Goal: Task Accomplishment & Management: Use online tool/utility

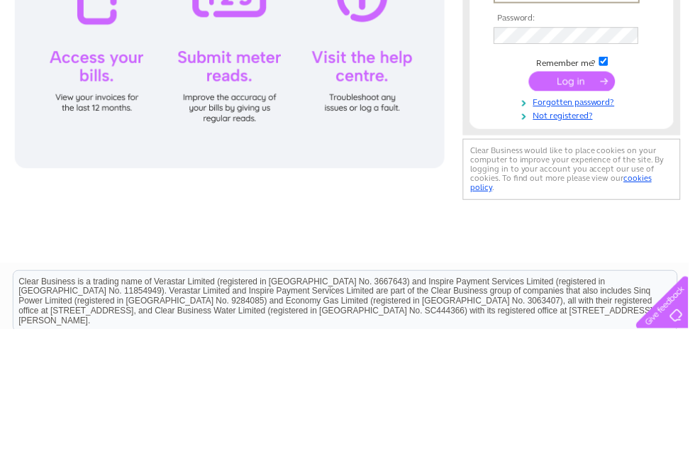
type input "[EMAIL_ADDRESS][DOMAIN_NAME]"
click at [577, 201] on input "submit" at bounding box center [577, 201] width 87 height 20
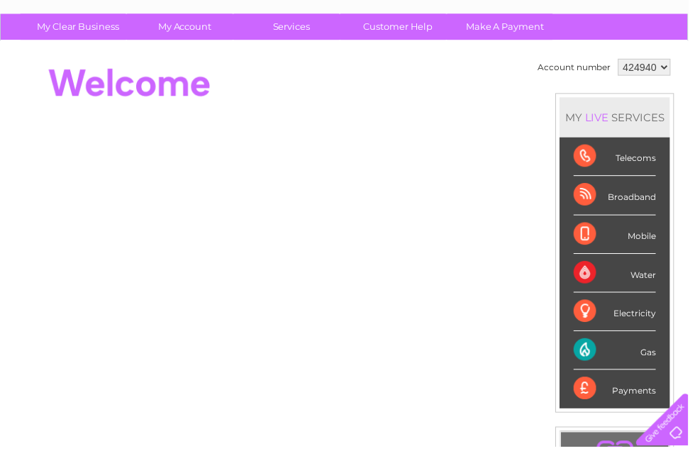
scroll to position [93, 0]
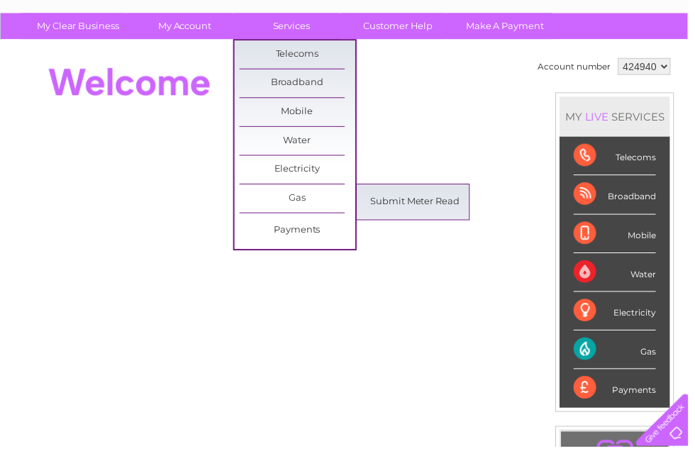
click at [421, 206] on link "Submit Meter Read" at bounding box center [419, 204] width 117 height 28
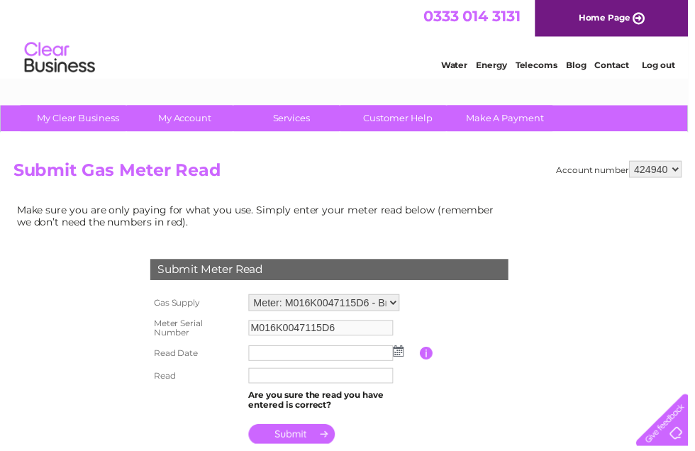
click at [404, 355] on img at bounding box center [402, 354] width 11 height 11
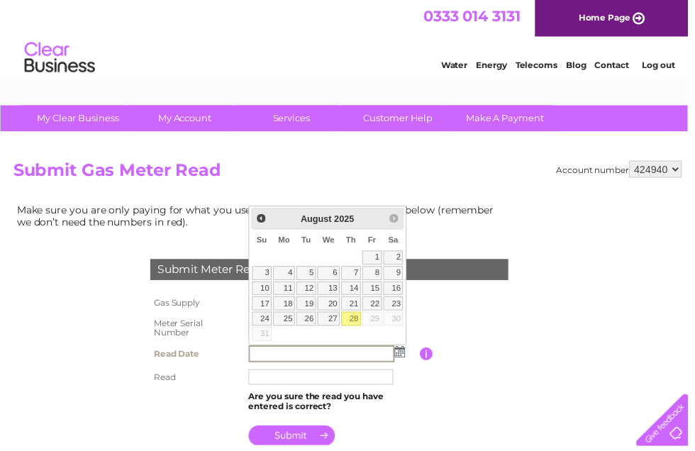
click at [355, 323] on link "28" at bounding box center [355, 322] width 20 height 14
type input "2025/08/28"
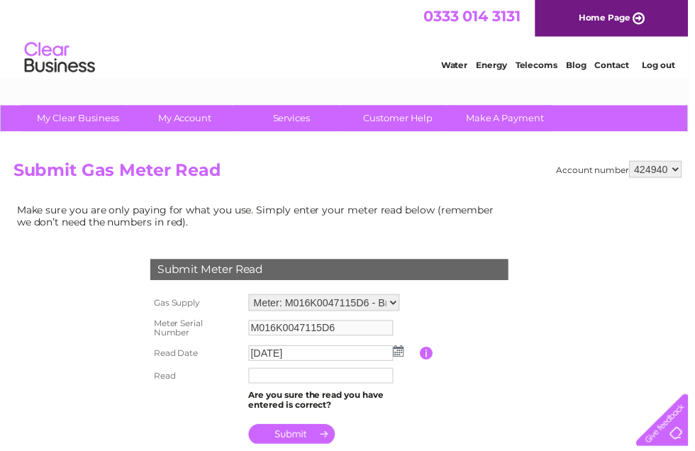
click at [331, 386] on input "text" at bounding box center [324, 380] width 146 height 16
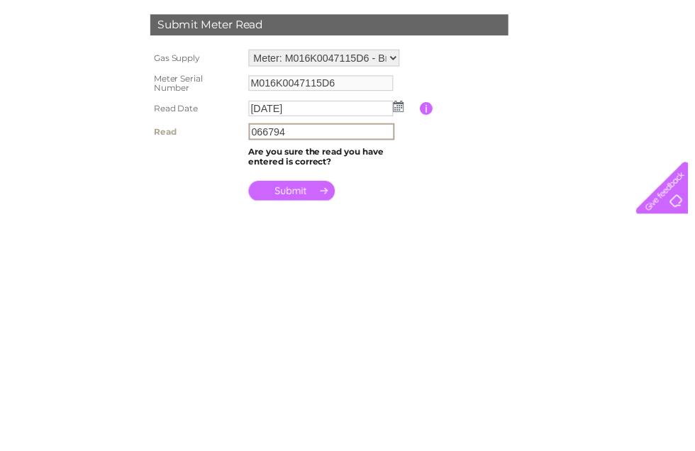
type input "066794"
click at [304, 417] on input "submit" at bounding box center [294, 427] width 87 height 20
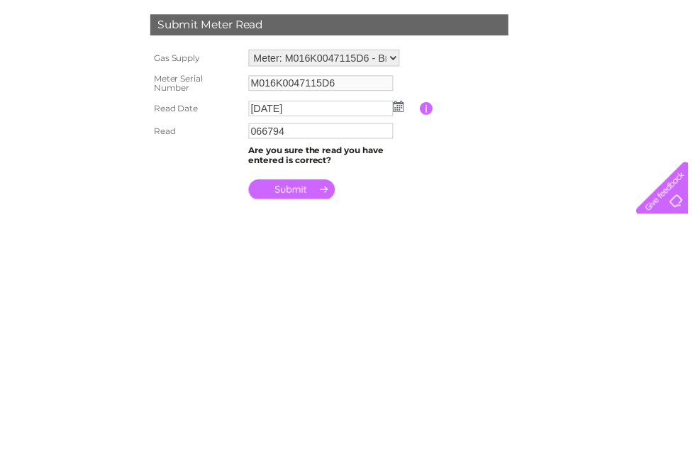
scroll to position [248, 0]
